Goal: Complete application form: Complete application form

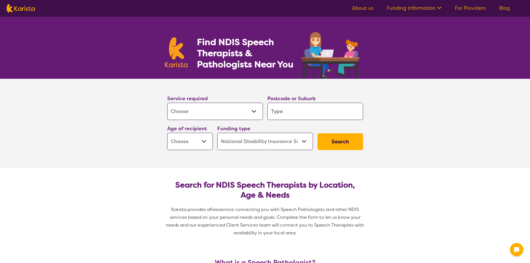
select select "[MEDICAL_DATA]"
select select "NDIS"
select select "[MEDICAL_DATA]"
select select "NDIS"
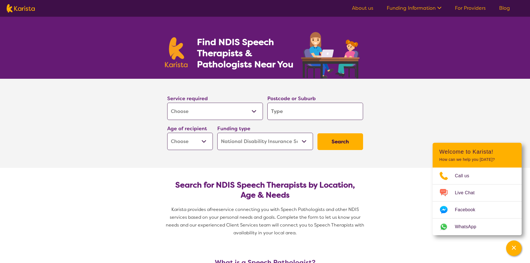
click at [259, 111] on select "Allied Health Assistant Assessment ([MEDICAL_DATA] or [MEDICAL_DATA]) Behaviour…" at bounding box center [215, 111] width 96 height 17
click at [111, 131] on section "Service required Allied Health Assistant Assessment ([MEDICAL_DATA] or [MEDICAL…" at bounding box center [265, 123] width 530 height 89
click at [299, 110] on input "search" at bounding box center [316, 111] width 96 height 17
type input "4"
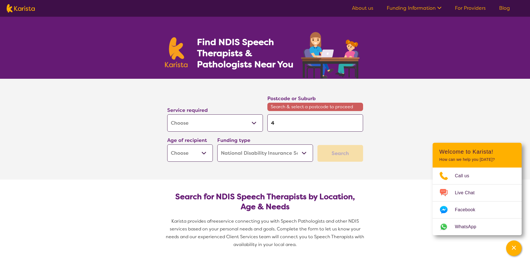
type input "45"
type input "4"
type input "40"
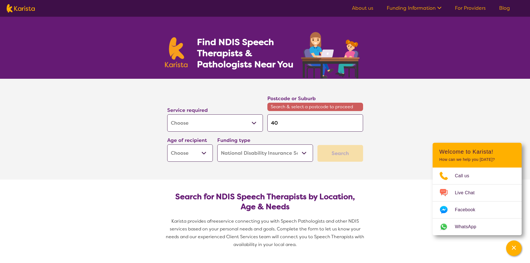
type input "40"
type input "402"
type input "4021"
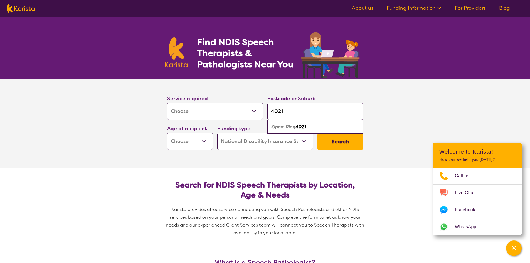
type input "4021"
click at [325, 128] on div "Kippa-Ring 4021" at bounding box center [315, 127] width 90 height 11
click at [205, 143] on select "Early Childhood - 0 to 9 Child - 10 to 11 Adolescent - 12 to 17 Adult - 18 to 6…" at bounding box center [190, 141] width 46 height 17
select select "EC"
click at [167, 133] on select "Early Childhood - 0 to 9 Child - 10 to 11 Adolescent - 12 to 17 Adult - 18 to 6…" at bounding box center [190, 141] width 46 height 17
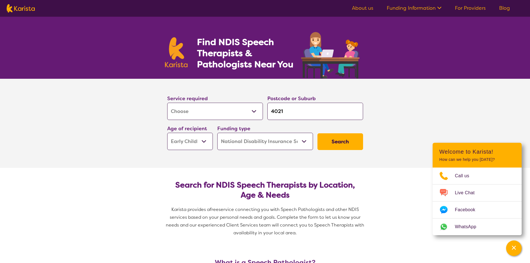
select select "EC"
click at [341, 142] on button "Search" at bounding box center [341, 141] width 46 height 17
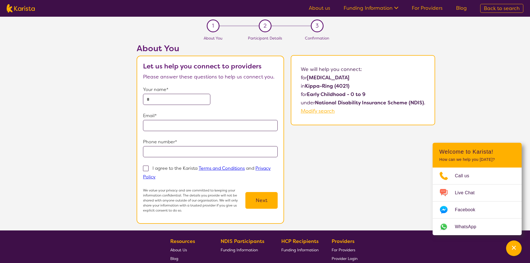
click at [154, 103] on input "text" at bounding box center [176, 99] width 67 height 11
type input "*****"
click at [169, 127] on input "email" at bounding box center [210, 125] width 135 height 11
type input "**********"
click at [152, 154] on input "tel" at bounding box center [210, 151] width 135 height 11
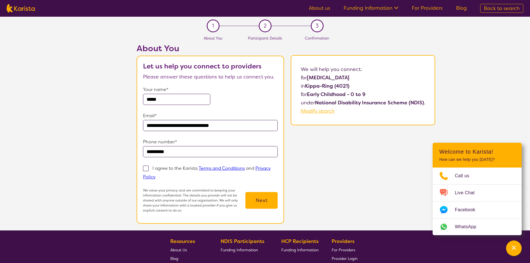
type input "*********"
click at [146, 166] on span at bounding box center [146, 169] width 6 height 6
click at [156, 175] on input "I agree to the Karista Terms and Conditions and Privacy Policy" at bounding box center [158, 177] width 4 height 4
checkbox input "true"
click at [264, 203] on button "Next" at bounding box center [262, 200] width 32 height 17
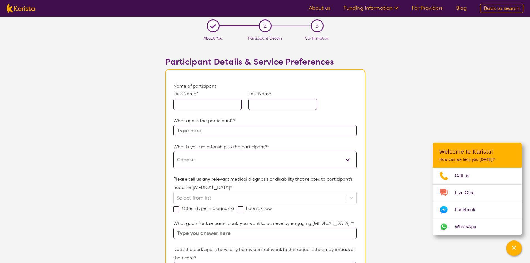
click at [209, 103] on input "text" at bounding box center [207, 104] width 68 height 11
type input "Jasper"
click at [274, 107] on input "text" at bounding box center [283, 104] width 68 height 11
type input "[PERSON_NAME]"
click at [252, 133] on input "text" at bounding box center [264, 130] width 183 height 11
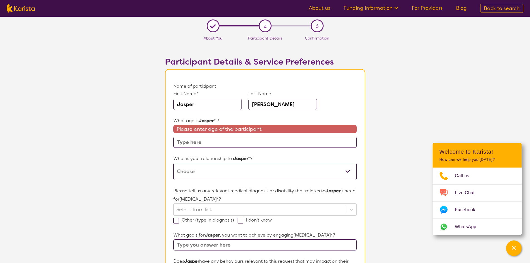
click at [201, 146] on input "text" at bounding box center [264, 142] width 183 height 11
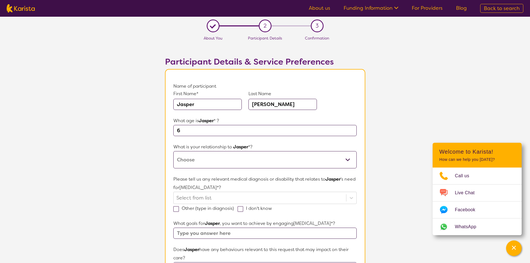
type input "6"
click at [348, 160] on select "This request is for myself I am their parent I am their child I am their spouse…" at bounding box center [264, 159] width 183 height 17
select select "I am their Child Safety Officer"
click at [173, 151] on select "This request is for myself I am their parent I am their child I am their spouse…" at bounding box center [264, 159] width 183 height 17
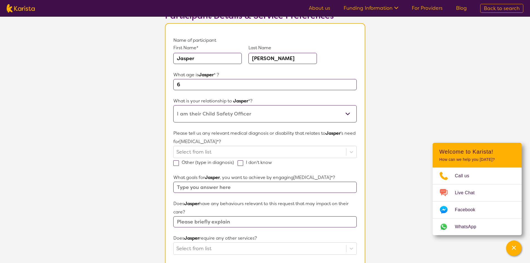
scroll to position [56, 0]
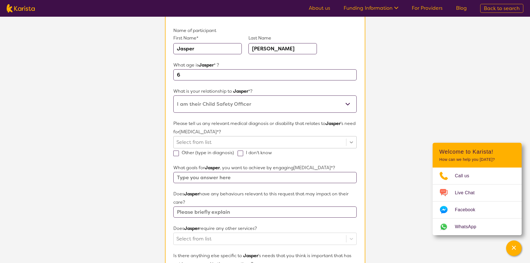
click at [351, 143] on icon at bounding box center [351, 142] width 3 height 2
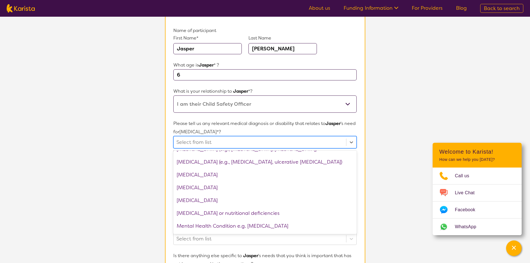
scroll to position [501, 0]
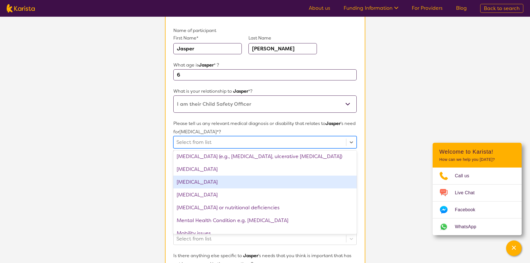
click at [236, 183] on div "[MEDICAL_DATA]" at bounding box center [264, 182] width 183 height 13
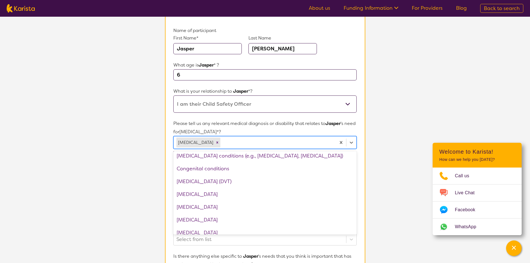
scroll to position [259, 0]
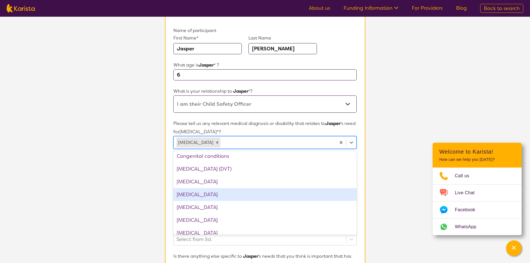
click at [274, 198] on div "[MEDICAL_DATA]" at bounding box center [264, 194] width 183 height 13
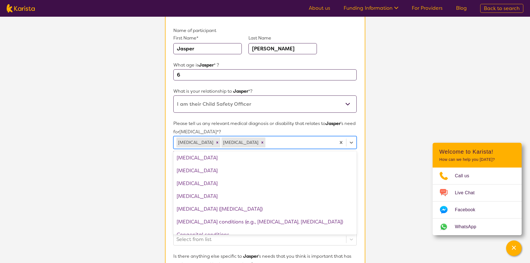
scroll to position [170, 0]
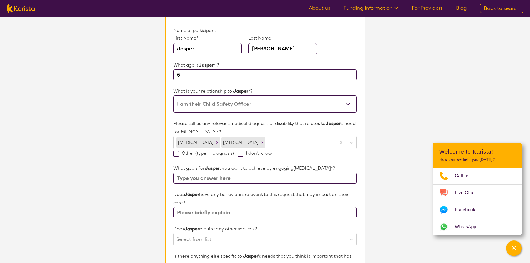
click at [402, 174] on section "L About You 2 Participant Details 3 Confirmation Participant Details & Service …" at bounding box center [265, 206] width 530 height 491
click at [176, 154] on span at bounding box center [176, 154] width 6 height 6
click at [234, 154] on input "Other (type in diagnosis)" at bounding box center [236, 153] width 4 height 4
checkbox input "true"
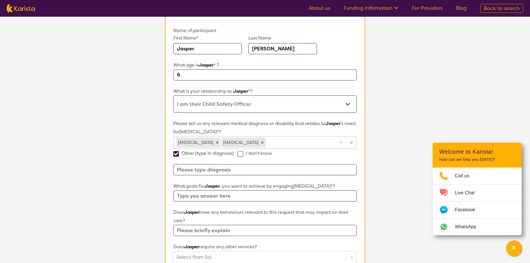
click at [351, 144] on icon at bounding box center [352, 143] width 6 height 6
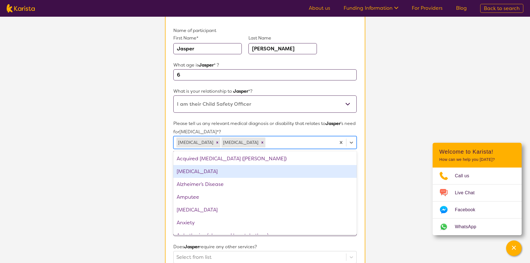
click at [202, 173] on div "[MEDICAL_DATA]" at bounding box center [264, 171] width 183 height 13
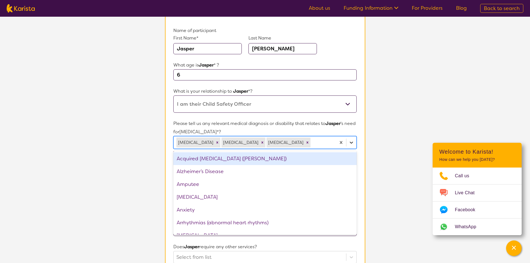
click at [354, 143] on icon at bounding box center [352, 143] width 6 height 6
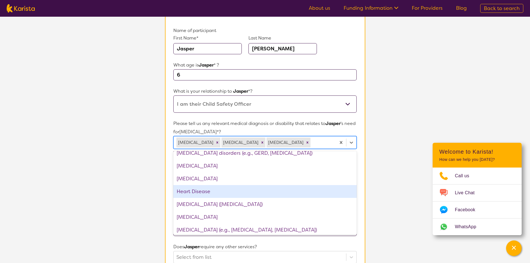
scroll to position [362, 0]
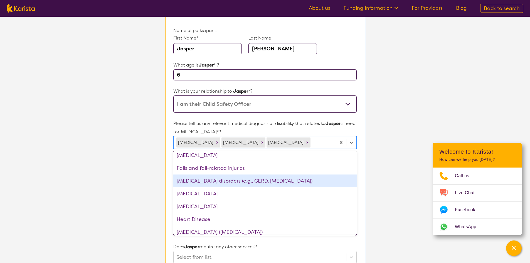
click at [384, 169] on section "L About You 2 Participant Details 3 Confirmation Participant Details & Service …" at bounding box center [265, 215] width 530 height 509
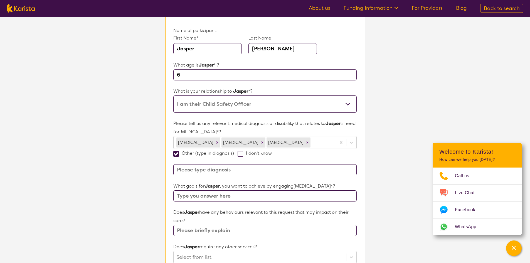
click at [225, 173] on input at bounding box center [264, 169] width 183 height 11
type input "[MEDICAL_DATA]"
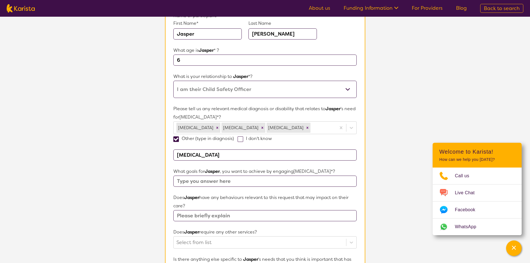
scroll to position [84, 0]
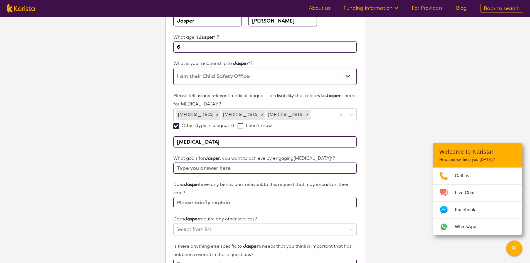
click at [205, 169] on input "text" at bounding box center [264, 168] width 183 height 11
click at [300, 168] on input "Being able to communicate with his care team when he is upset, angry, anxious" at bounding box center [264, 168] width 183 height 11
click at [191, 168] on input "Being able to communicate with his care team when he is upset, angry, anxious" at bounding box center [264, 168] width 183 height 11
click at [335, 168] on input "Being able to appropriately communicate with his care team when he is upset, an…" at bounding box center [264, 168] width 183 height 11
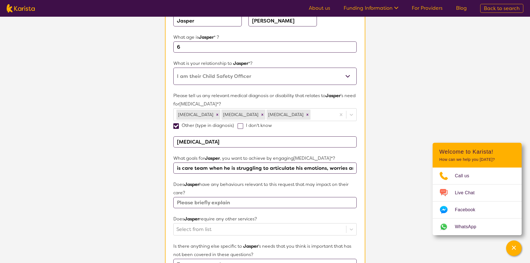
scroll to position [0, 123]
type input "Being able to appropriately communicate with his care team when he is strugglin…"
click at [187, 202] on input "text" at bounding box center [264, 202] width 183 height 11
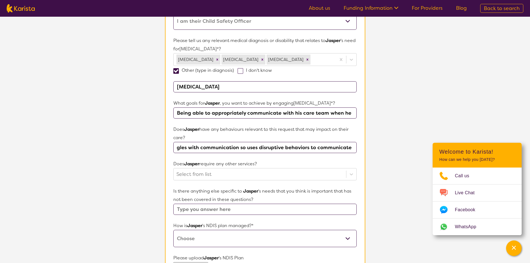
scroll to position [139, 0]
type input "[PERSON_NAME] struggles with communication so uses disruptive behaviors to comm…"
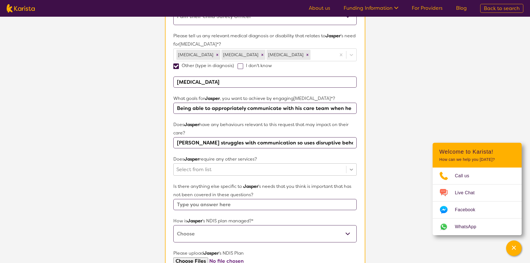
click at [353, 174] on div at bounding box center [352, 170] width 10 height 10
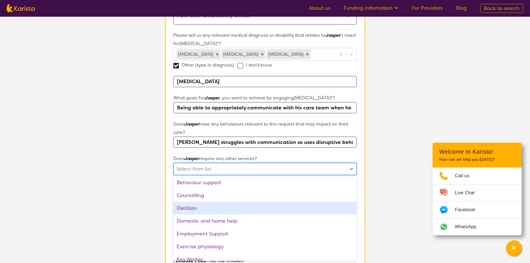
scroll to position [172, 0]
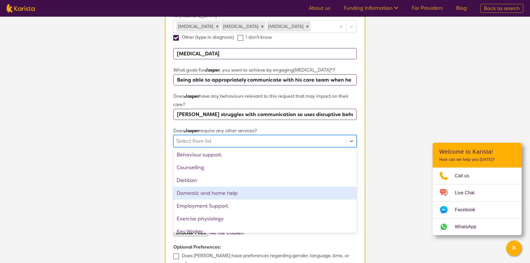
click at [388, 193] on section "L About You 2 Participant Details 3 Confirmation Participant Details & Service …" at bounding box center [265, 99] width 530 height 509
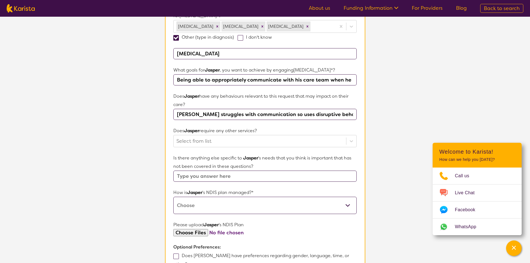
click at [351, 207] on select "Self-managed NDIS plan Managed by a registered plan management provider (not th…" at bounding box center [264, 205] width 183 height 17
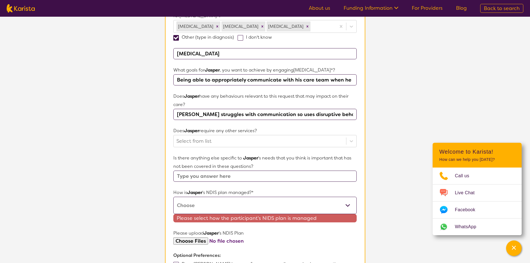
click at [350, 204] on select "Self-managed NDIS plan Managed by a registered plan management provider (not th…" at bounding box center [264, 205] width 183 height 17
click at [173, 197] on select "Self-managed NDIS plan Managed by a registered plan management provider (not th…" at bounding box center [264, 205] width 183 height 17
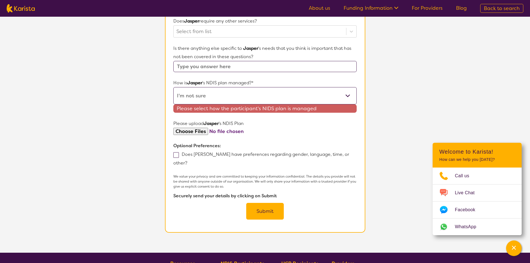
scroll to position [283, 0]
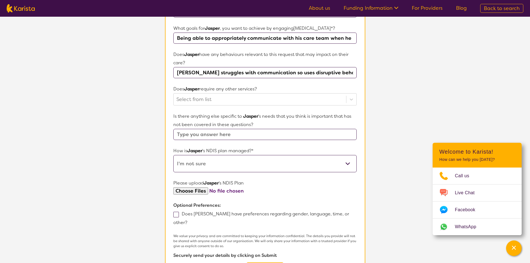
scroll to position [200, 0]
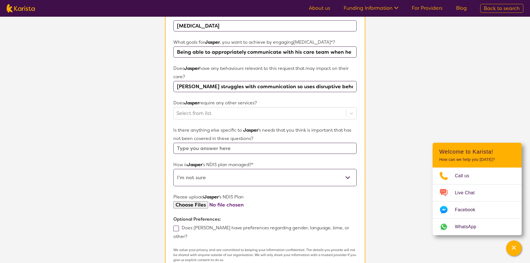
drag, startPoint x: 349, startPoint y: 177, endPoint x: 347, endPoint y: 181, distance: 4.2
click at [349, 177] on select "Self-managed NDIS plan Managed by a registered plan management provider (not th…" at bounding box center [264, 177] width 183 height 17
select select "Agency Managed"
click at [173, 169] on select "Self-managed NDIS plan Managed by a registered plan management provider (not th…" at bounding box center [264, 177] width 183 height 17
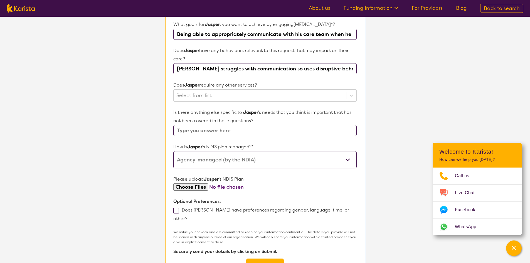
scroll to position [227, 0]
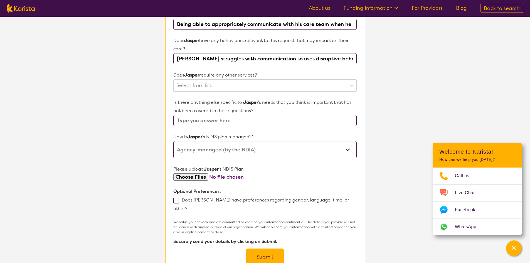
click at [266, 252] on button "Submit" at bounding box center [265, 257] width 38 height 17
